Goal: Task Accomplishment & Management: Manage account settings

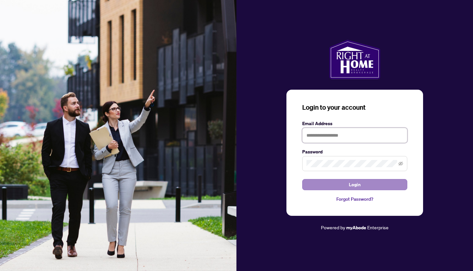
type input "**********"
click at [350, 184] on span "Login" at bounding box center [355, 184] width 12 height 11
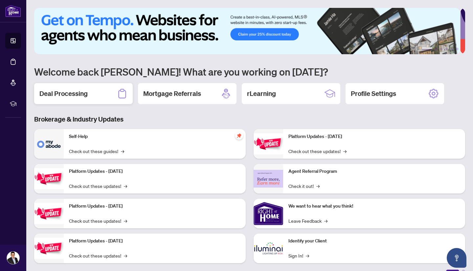
click at [77, 94] on h2 "Deal Processing" at bounding box center [63, 93] width 48 height 9
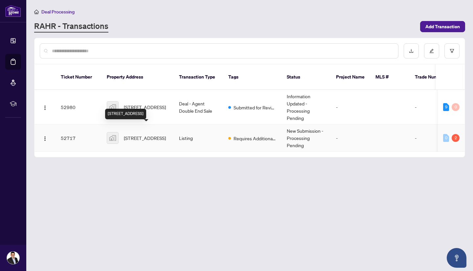
click at [159, 134] on span "[STREET_ADDRESS]" at bounding box center [145, 137] width 42 height 7
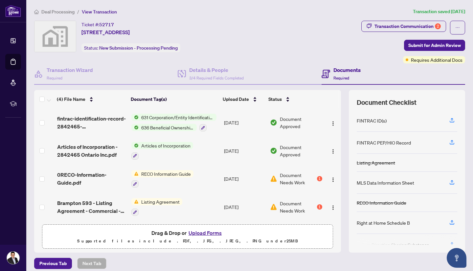
click at [297, 178] on span "Document Needs Work" at bounding box center [298, 179] width 36 height 14
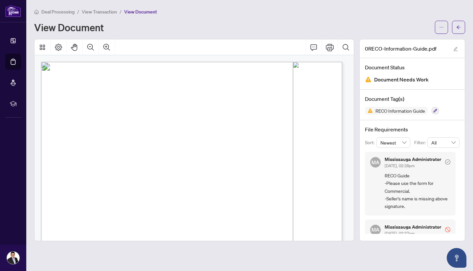
click at [408, 79] on span "Document Needs Work" at bounding box center [401, 79] width 55 height 9
click at [412, 82] on span "Document Needs Work" at bounding box center [401, 79] width 55 height 9
click at [459, 26] on icon "arrow-left" at bounding box center [459, 27] width 5 height 5
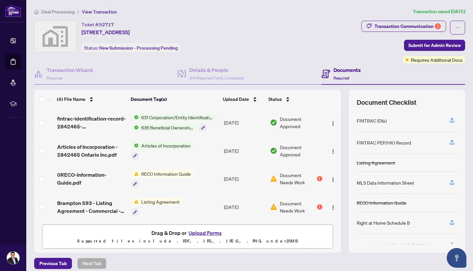
click at [284, 202] on span "Document Needs Work" at bounding box center [298, 207] width 36 height 14
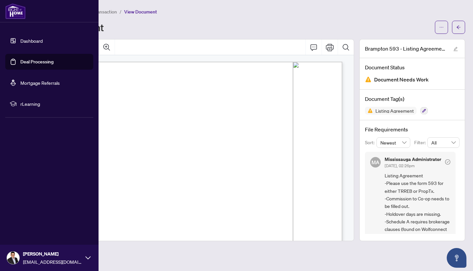
click at [37, 42] on link "Dashboard" at bounding box center [31, 41] width 22 height 6
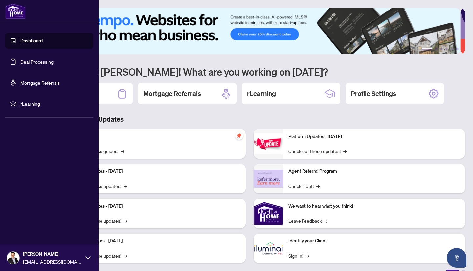
click at [38, 43] on link "Dashboard" at bounding box center [31, 41] width 22 height 6
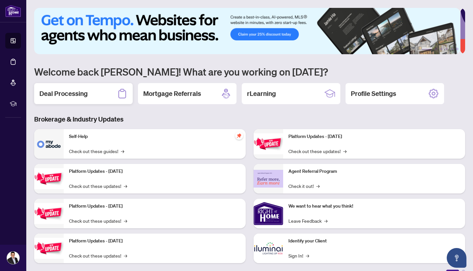
click at [73, 95] on h2 "Deal Processing" at bounding box center [63, 93] width 48 height 9
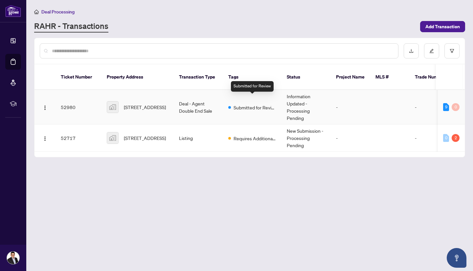
click at [251, 104] on span "Submitted for Review" at bounding box center [255, 107] width 43 height 7
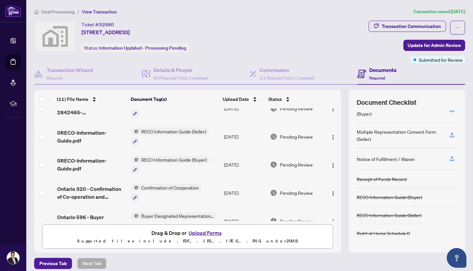
scroll to position [5, 0]
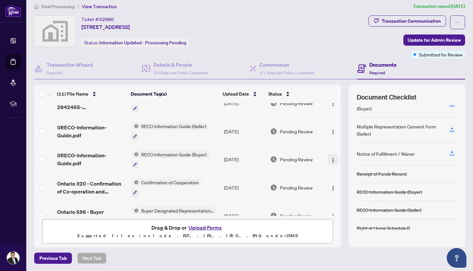
click at [331, 158] on img "button" at bounding box center [333, 160] width 5 height 5
click at [187, 175] on td "Confirmation of Cooperation" at bounding box center [175, 188] width 93 height 28
